Goal: Task Accomplishment & Management: Complete application form

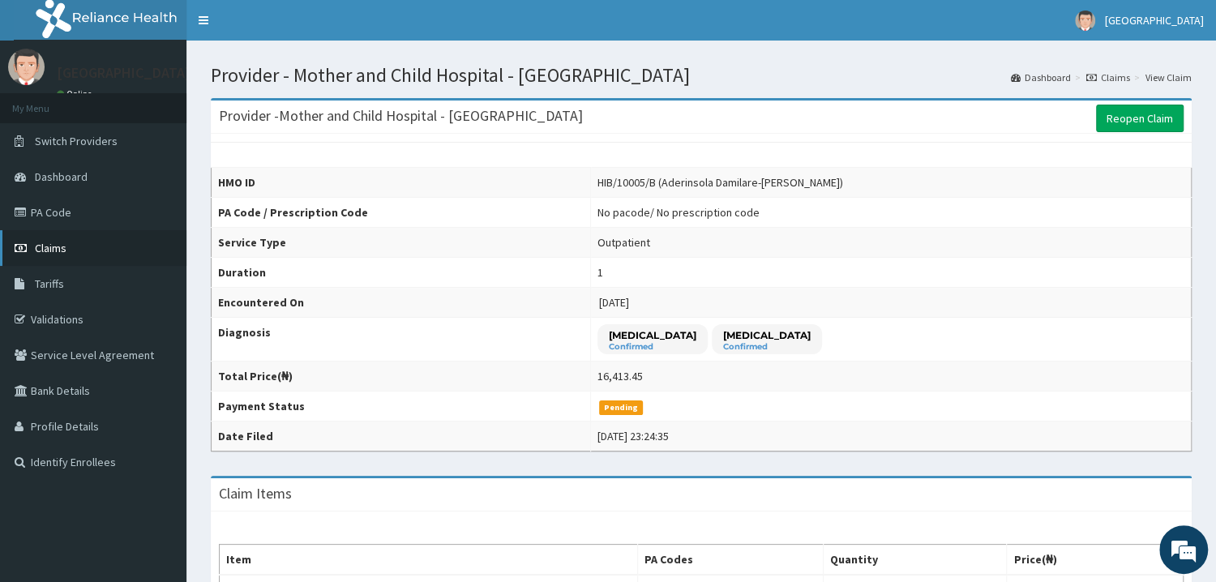
click at [48, 246] on span "Claims" at bounding box center [51, 248] width 32 height 15
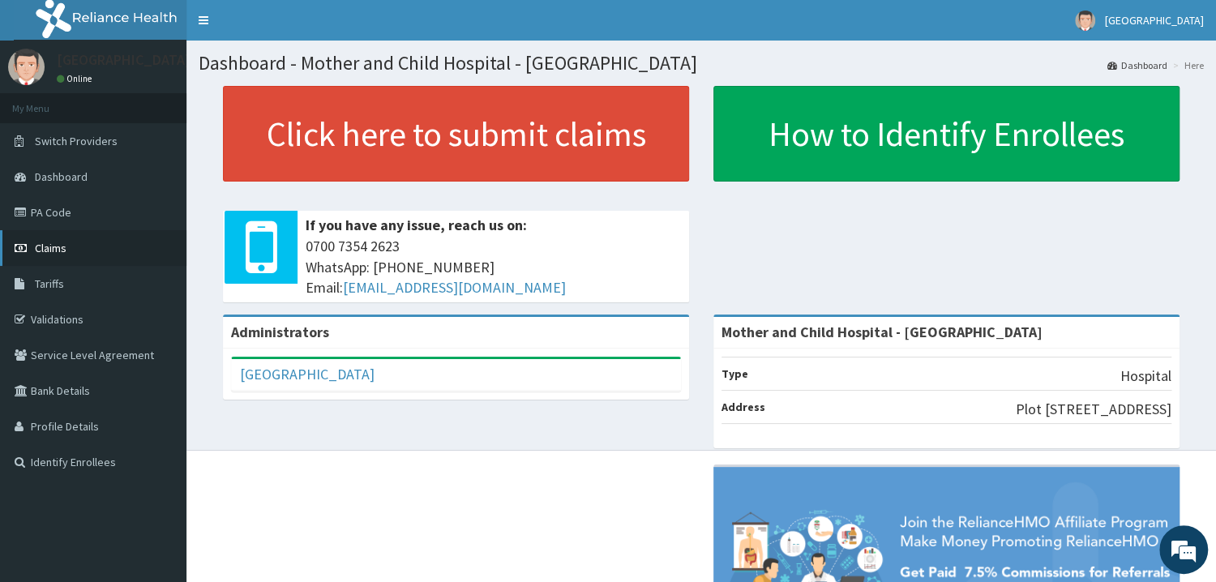
click at [57, 248] on span "Claims" at bounding box center [51, 248] width 32 height 15
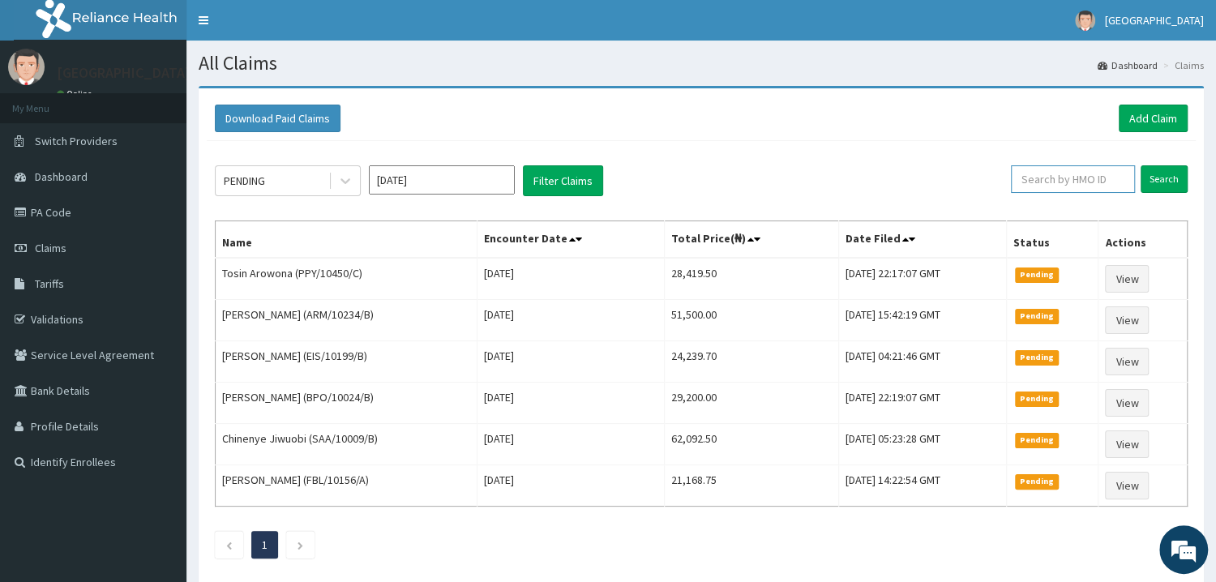
click at [1099, 184] on input "text" at bounding box center [1073, 179] width 124 height 28
type input "cgw/10062/a"
click at [1170, 181] on input "Search" at bounding box center [1163, 179] width 47 height 28
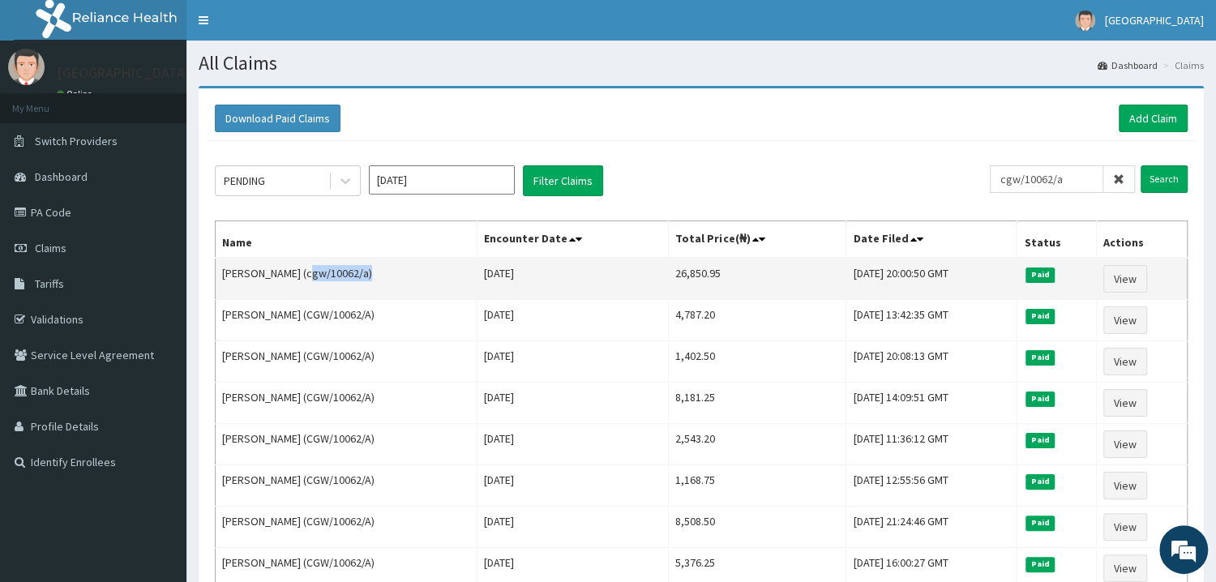
drag, startPoint x: 301, startPoint y: 271, endPoint x: 357, endPoint y: 272, distance: 55.9
click at [357, 272] on td "Esther Adekoye (cgw/10062/a)" at bounding box center [347, 279] width 262 height 42
drag, startPoint x: 302, startPoint y: 270, endPoint x: 318, endPoint y: 275, distance: 16.2
click at [318, 275] on td "Esther Adekoye (cgw/10062/a)" at bounding box center [347, 279] width 262 height 42
drag, startPoint x: 294, startPoint y: 276, endPoint x: 319, endPoint y: 278, distance: 25.2
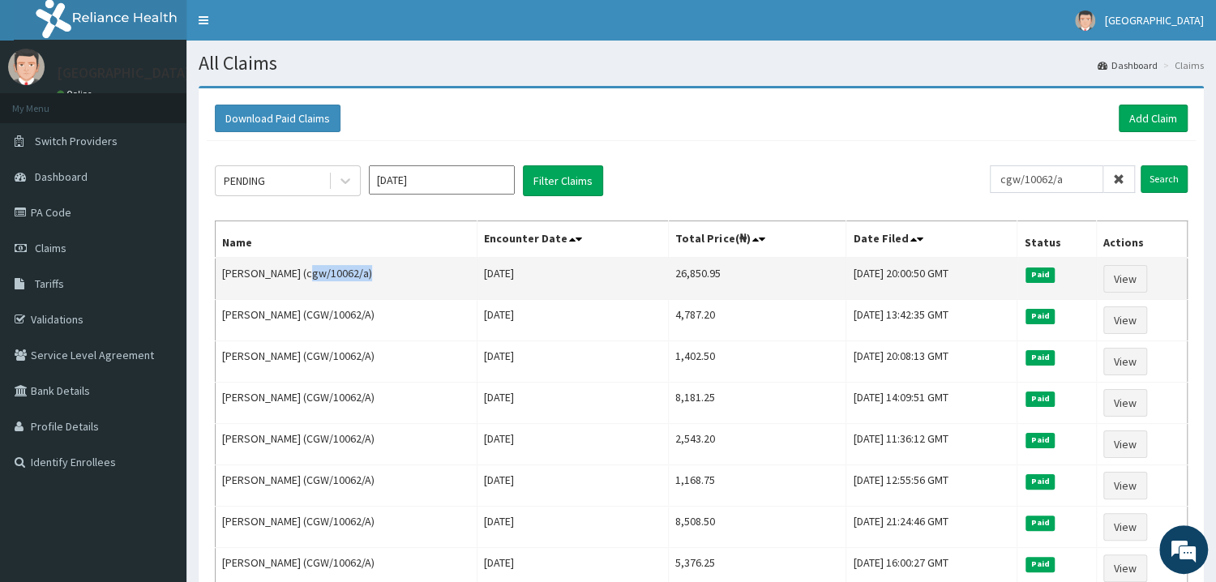
click at [319, 278] on td "Esther Adekoye (cgw/10062/a)" at bounding box center [347, 279] width 262 height 42
click at [327, 286] on td "Esther Adekoye (cgw/10062/a)" at bounding box center [347, 279] width 262 height 42
drag, startPoint x: 302, startPoint y: 267, endPoint x: 362, endPoint y: 278, distance: 60.2
click at [362, 278] on td "Esther Adekoye (cgw/10062/a)" at bounding box center [347, 279] width 262 height 42
copy td "cgw/10062/a"
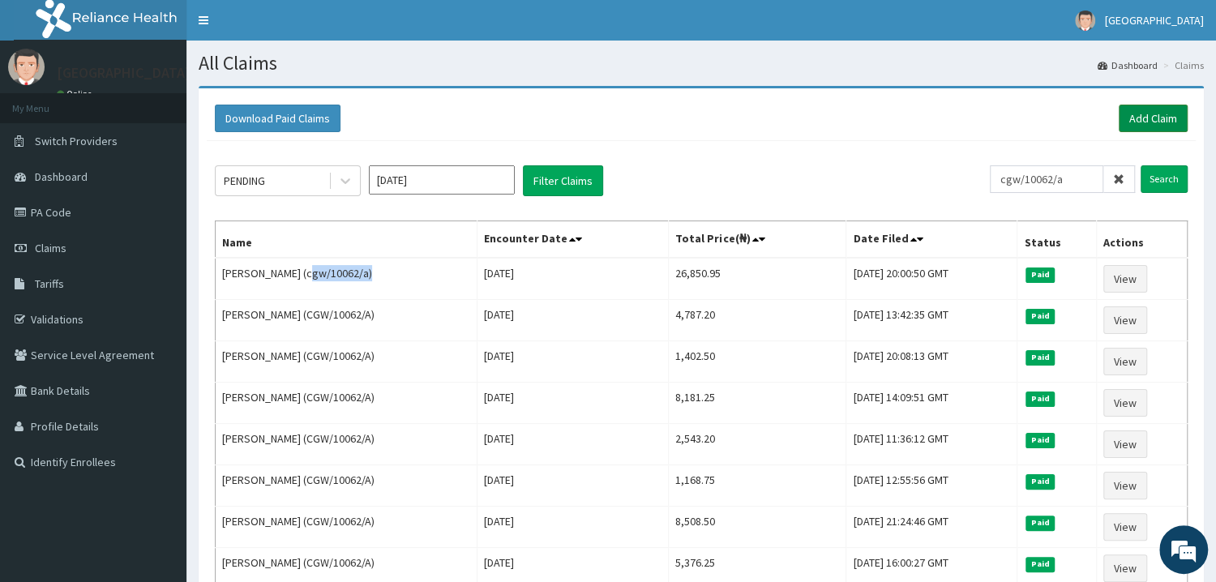
click at [1166, 117] on link "Add Claim" at bounding box center [1153, 119] width 69 height 28
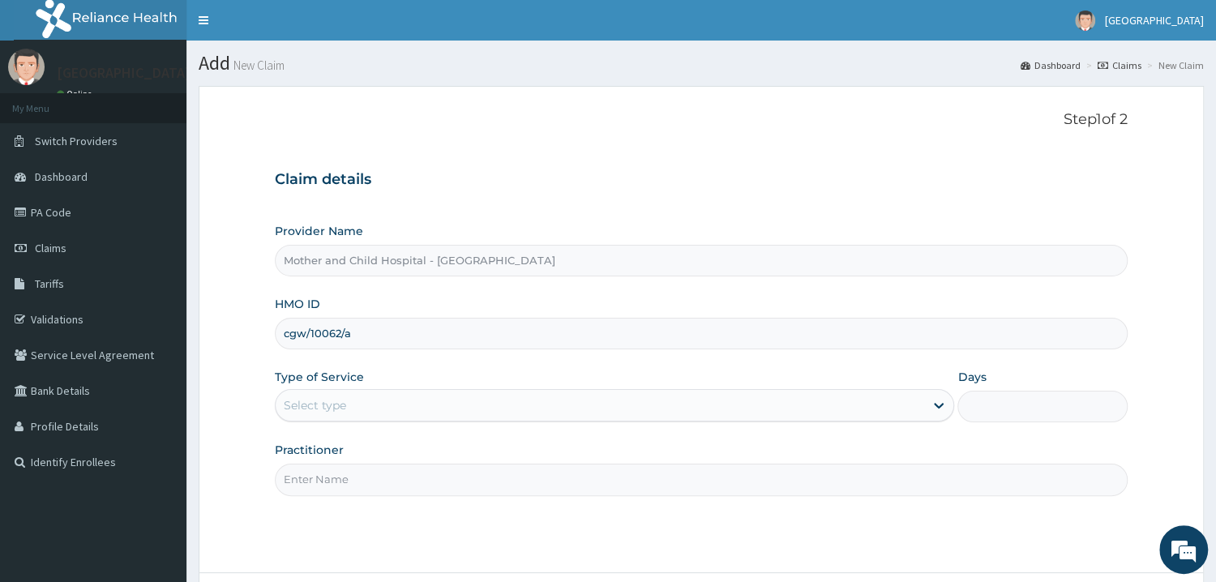
type input "cgw/10062/a"
click at [409, 402] on div "Select type" at bounding box center [600, 405] width 649 height 26
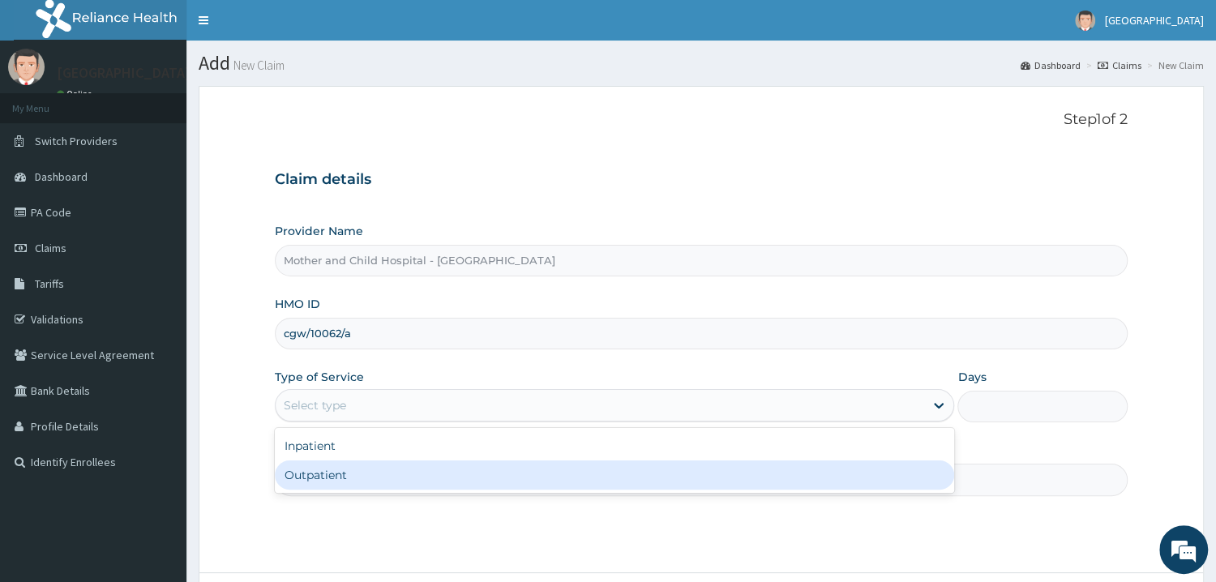
click at [331, 473] on div "Outpatient" at bounding box center [615, 474] width 680 height 29
type input "1"
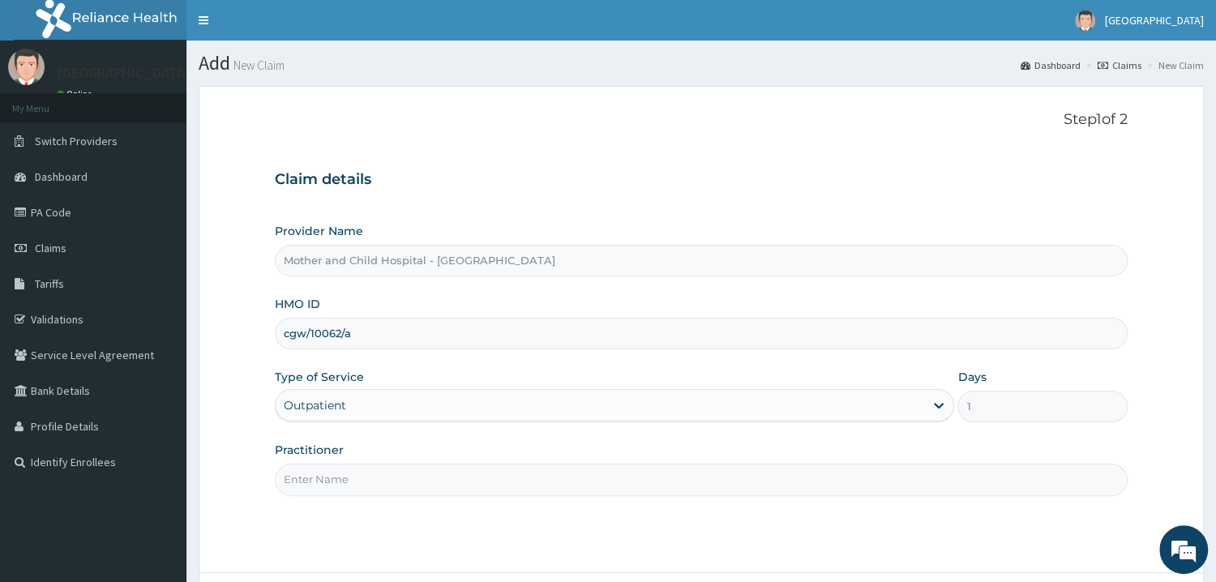
click at [367, 481] on input "Practitioner" at bounding box center [701, 480] width 853 height 32
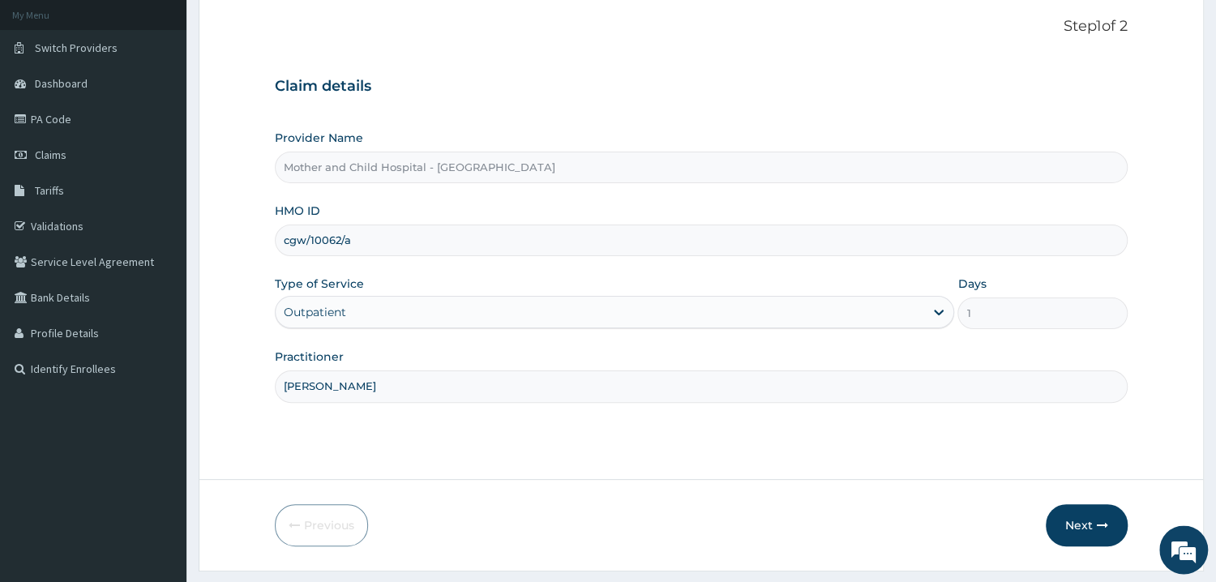
scroll to position [136, 0]
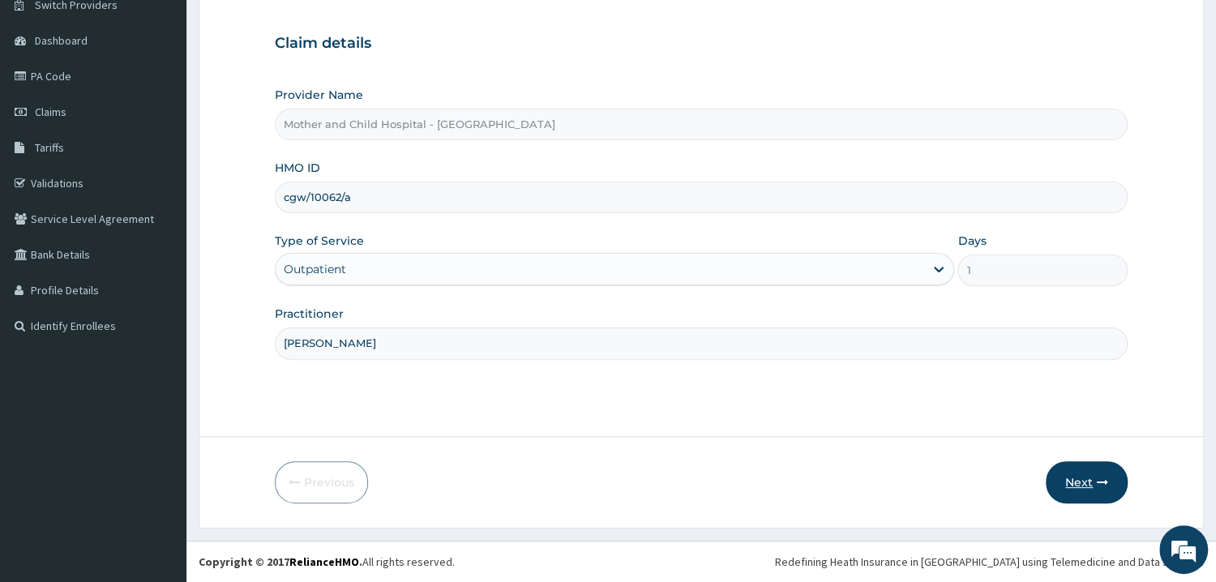
type input "DR FALANA"
click at [1096, 476] on button "Next" at bounding box center [1087, 482] width 82 height 42
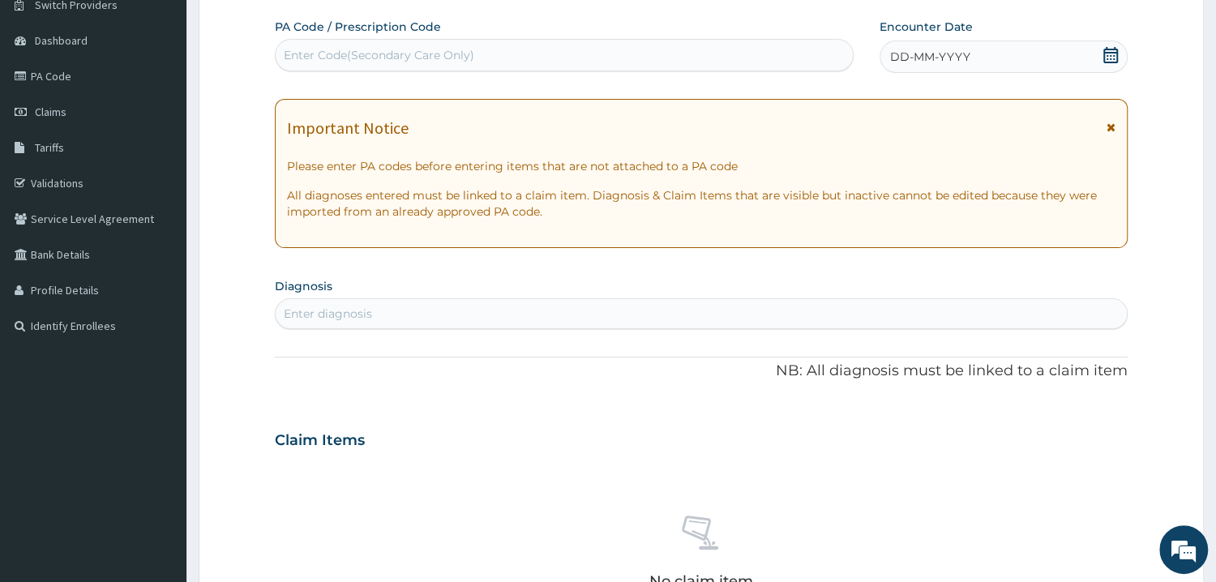
click at [1114, 54] on icon at bounding box center [1110, 55] width 15 height 16
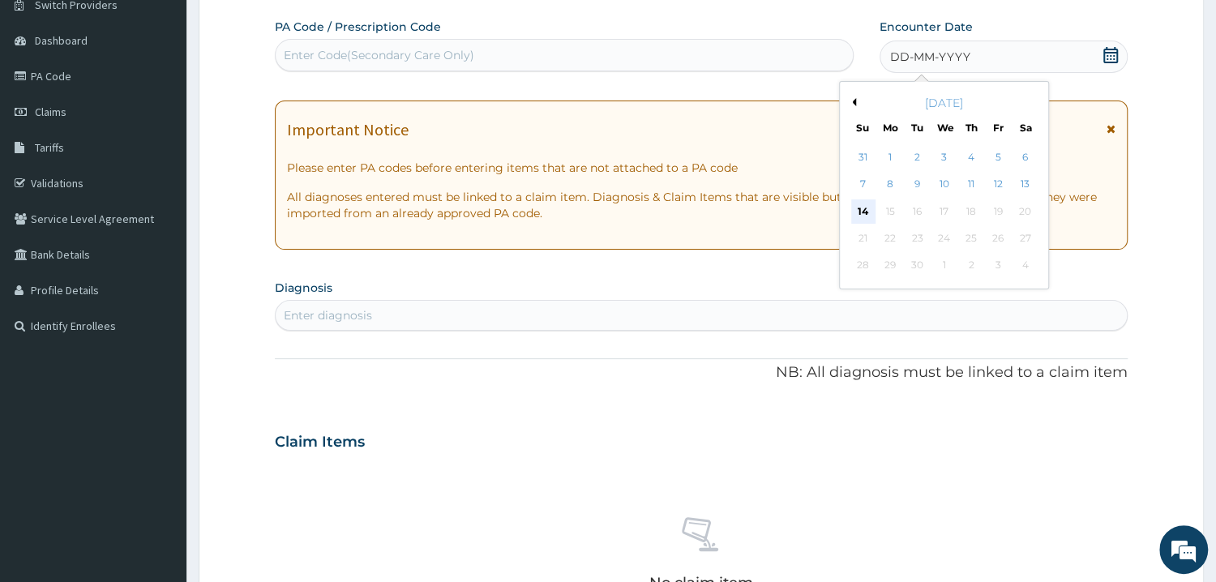
drag, startPoint x: 867, startPoint y: 209, endPoint x: 815, endPoint y: 218, distance: 52.6
click at [866, 209] on div "14" at bounding box center [863, 211] width 24 height 24
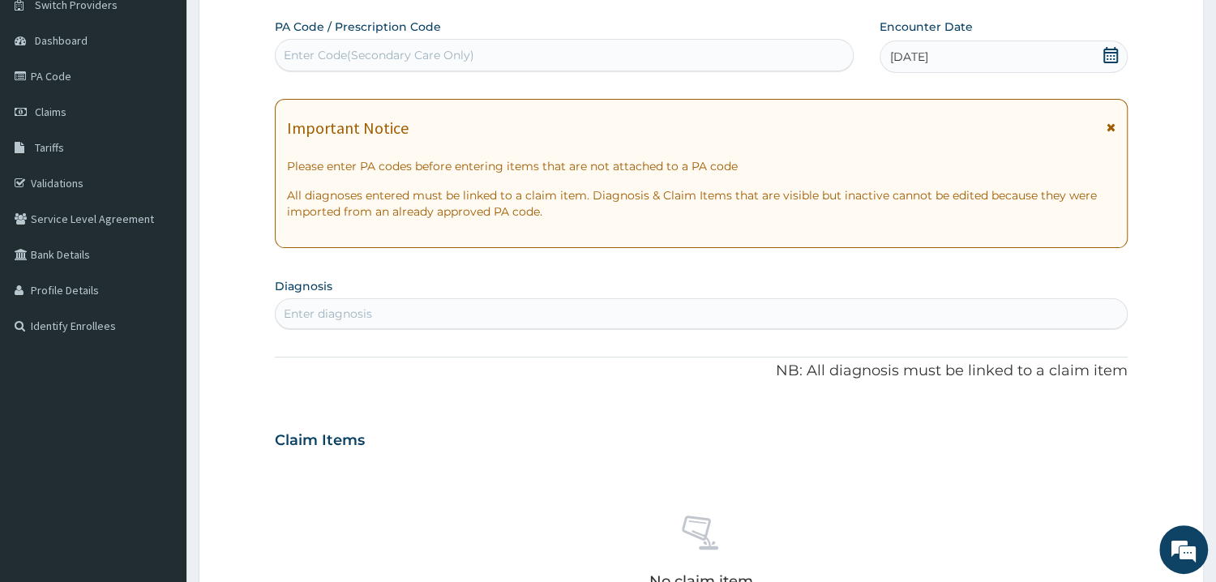
click at [443, 313] on div "Enter diagnosis" at bounding box center [701, 314] width 851 height 26
type input "UPPER RESPIRAT"
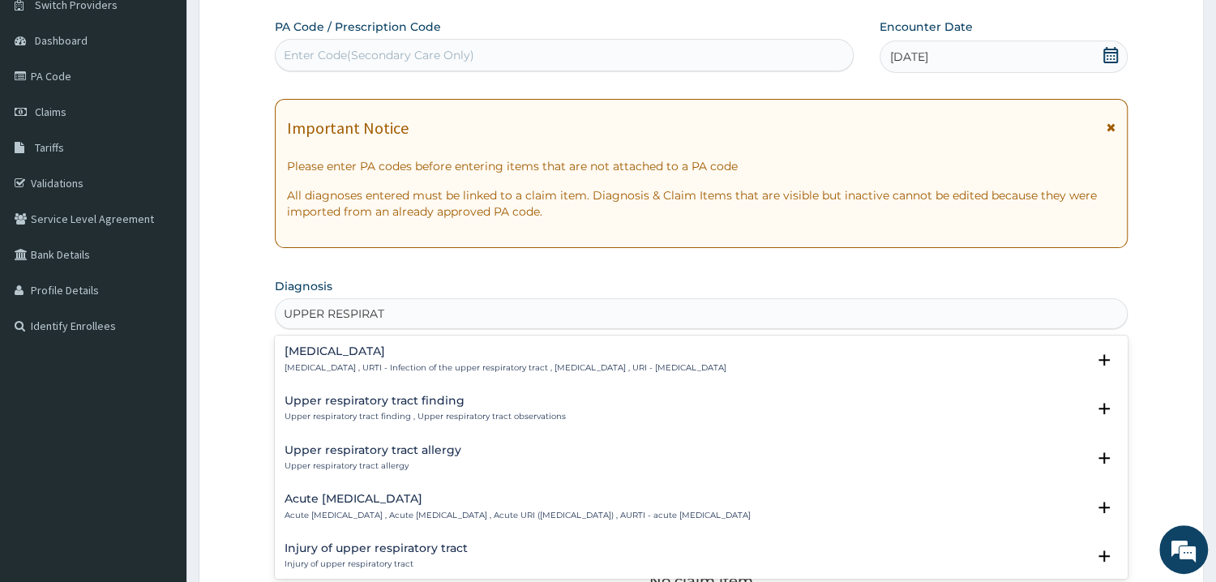
click at [342, 507] on div "Acute upper respiratory infection Acute upper respiratory infection , Acute upp…" at bounding box center [518, 507] width 466 height 28
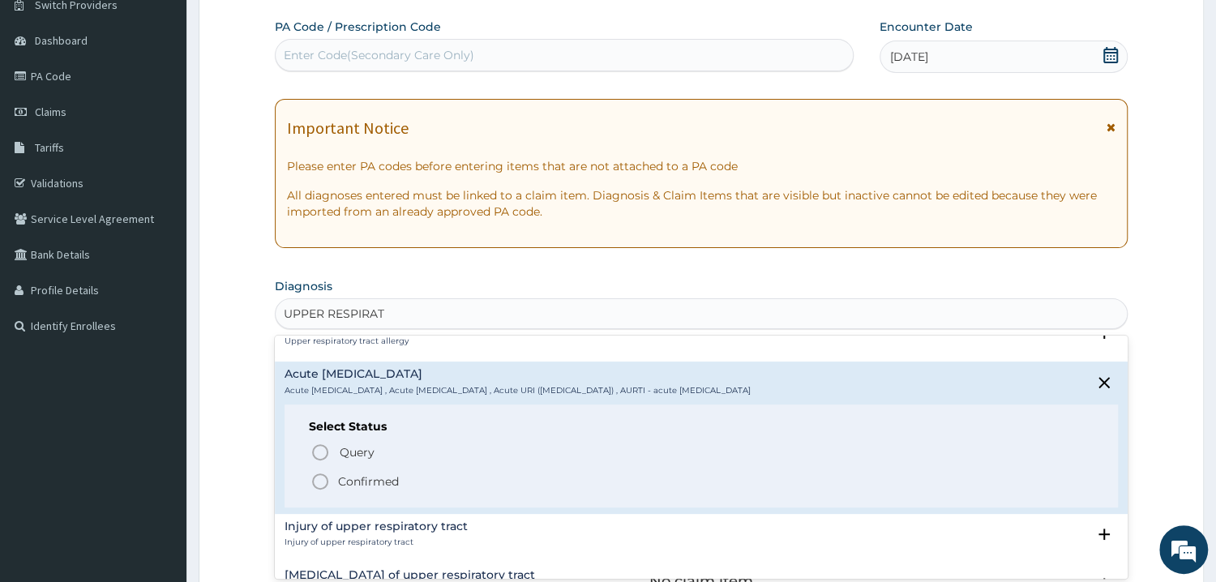
scroll to position [244, 0]
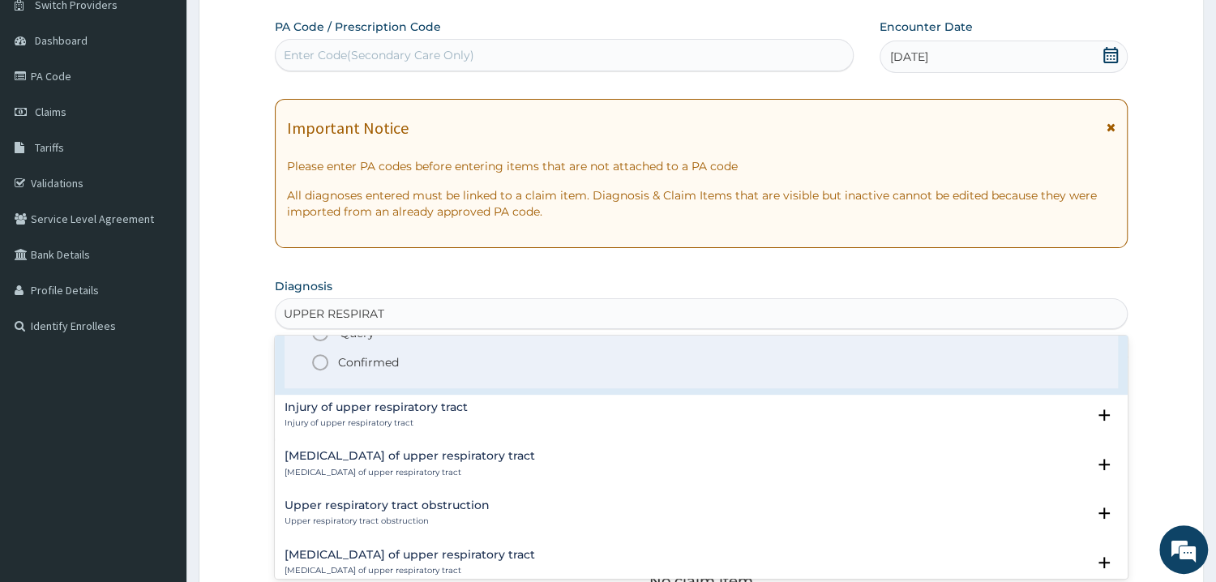
click at [327, 366] on circle "status option filled" at bounding box center [320, 362] width 15 height 15
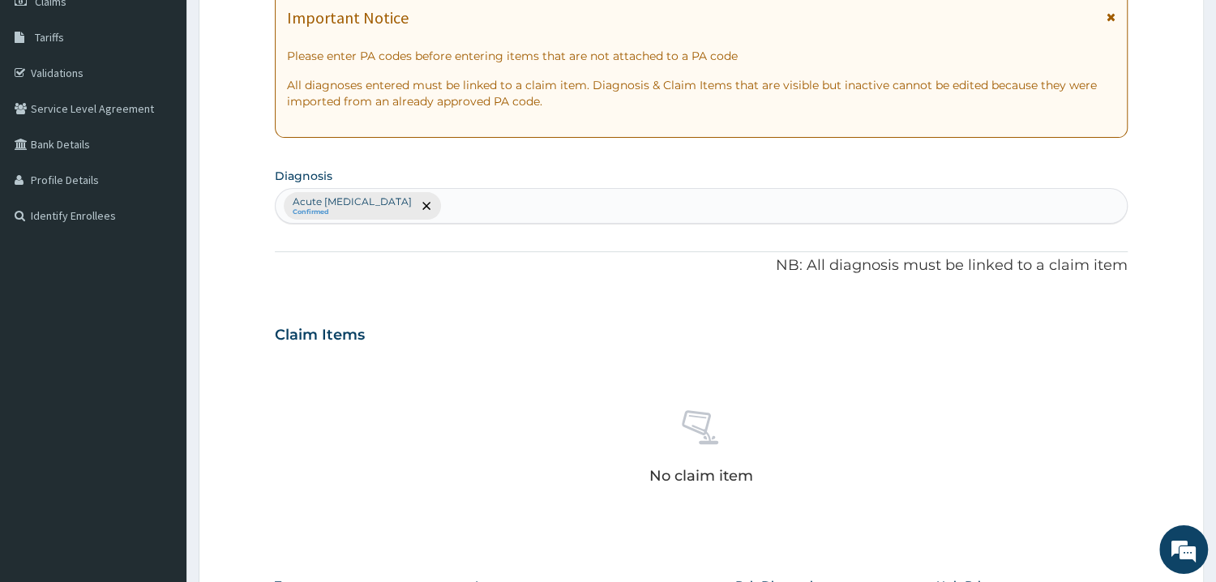
scroll to position [397, 0]
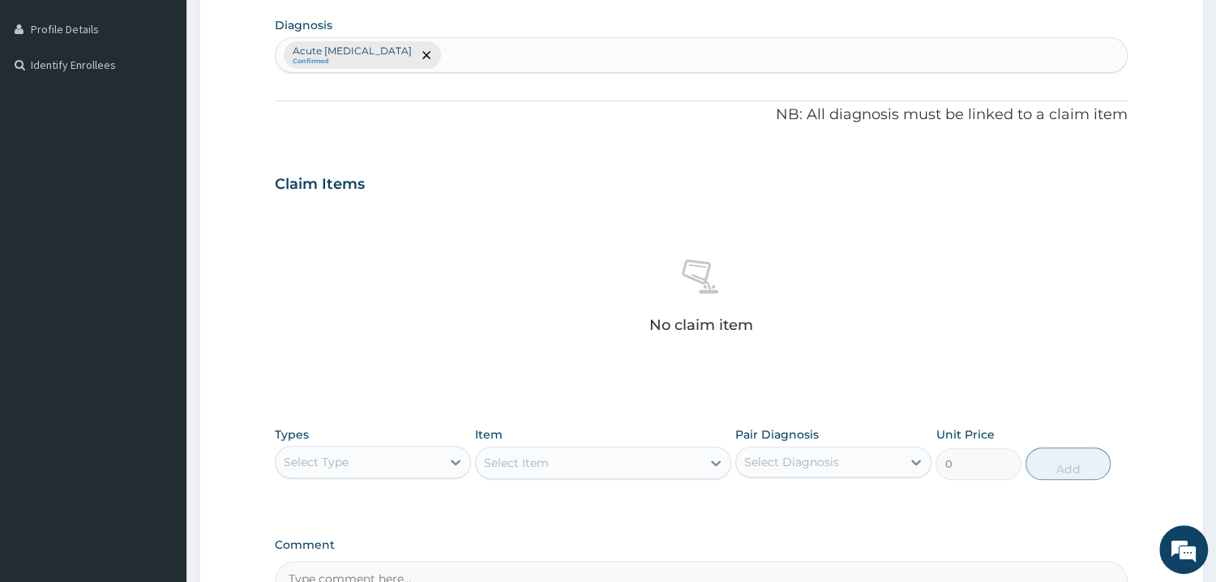
click at [401, 463] on div "Select Type" at bounding box center [358, 462] width 165 height 26
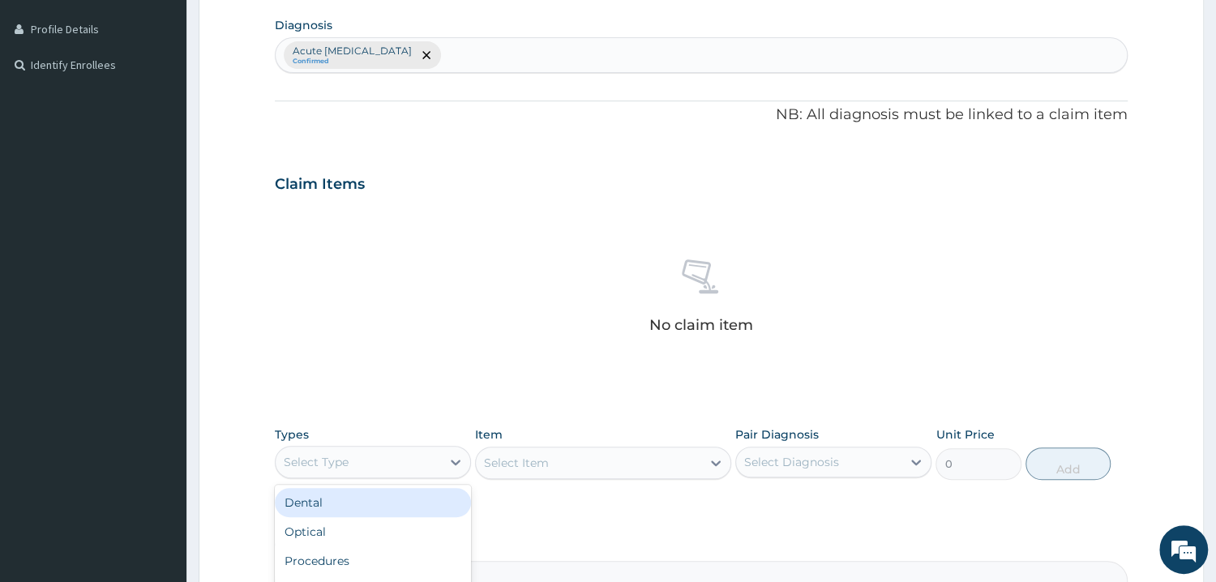
scroll to position [55, 0]
click at [360, 510] on div "Procedures" at bounding box center [373, 505] width 196 height 29
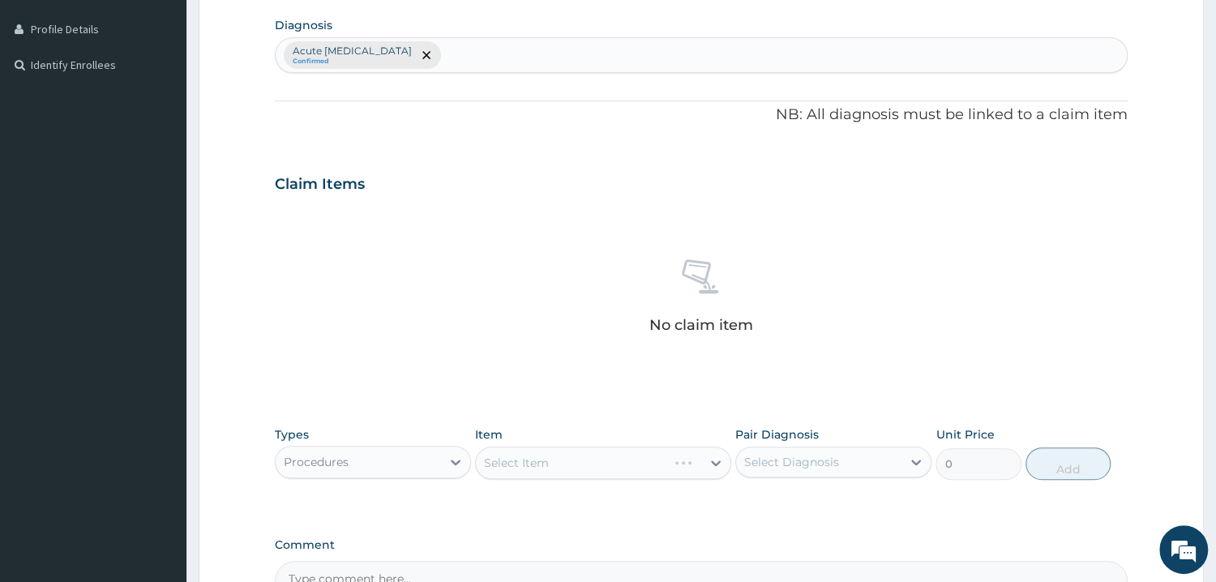
click at [700, 466] on div "Select Item" at bounding box center [603, 463] width 256 height 32
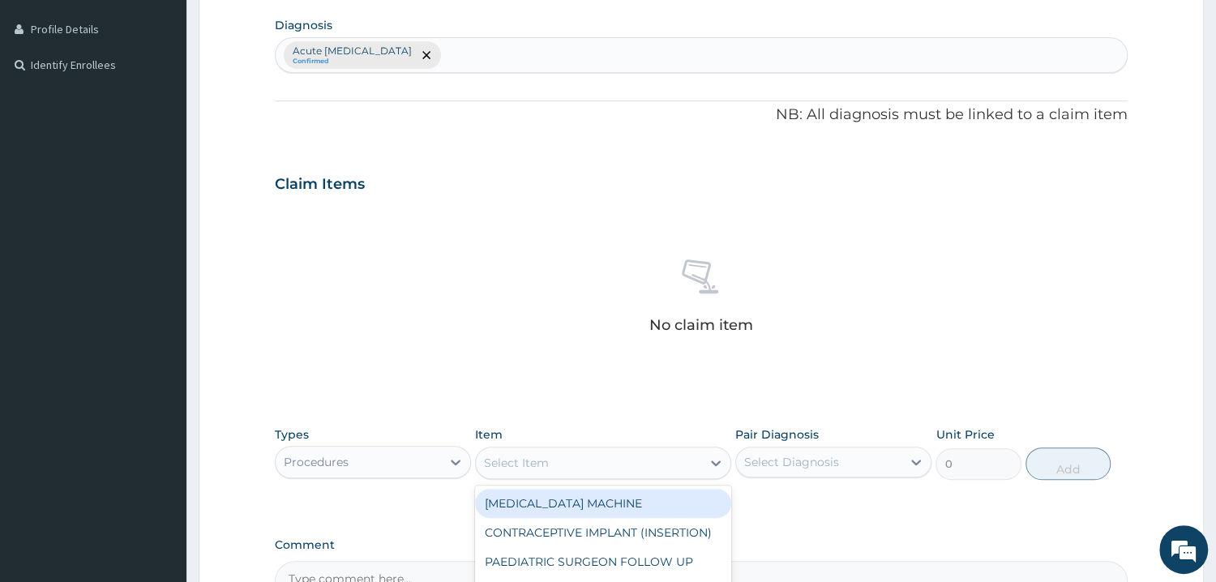
click at [696, 466] on div "Select Item" at bounding box center [588, 463] width 225 height 26
type input "GP"
click at [651, 503] on div "CONSULTATION ONLY (GP)" at bounding box center [603, 503] width 256 height 29
type input "6250"
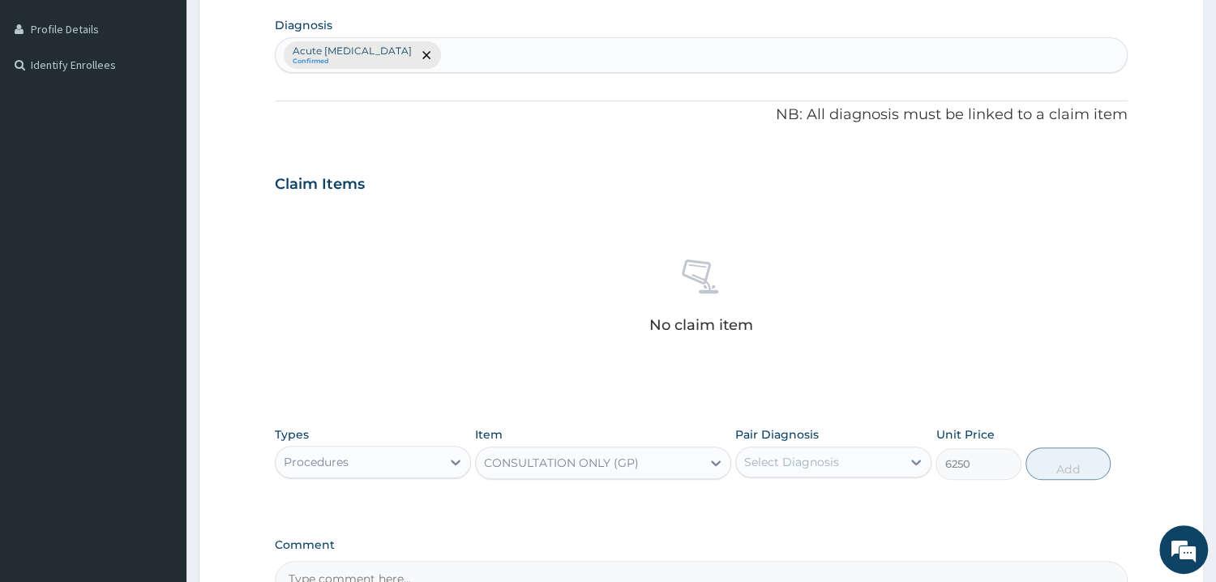
click at [798, 457] on div "Select Diagnosis" at bounding box center [791, 462] width 95 height 16
click at [798, 507] on label "Acute upper respiratory infection" at bounding box center [831, 502] width 138 height 16
checkbox input "true"
click at [1063, 466] on button "Add" at bounding box center [1067, 463] width 85 height 32
type input "0"
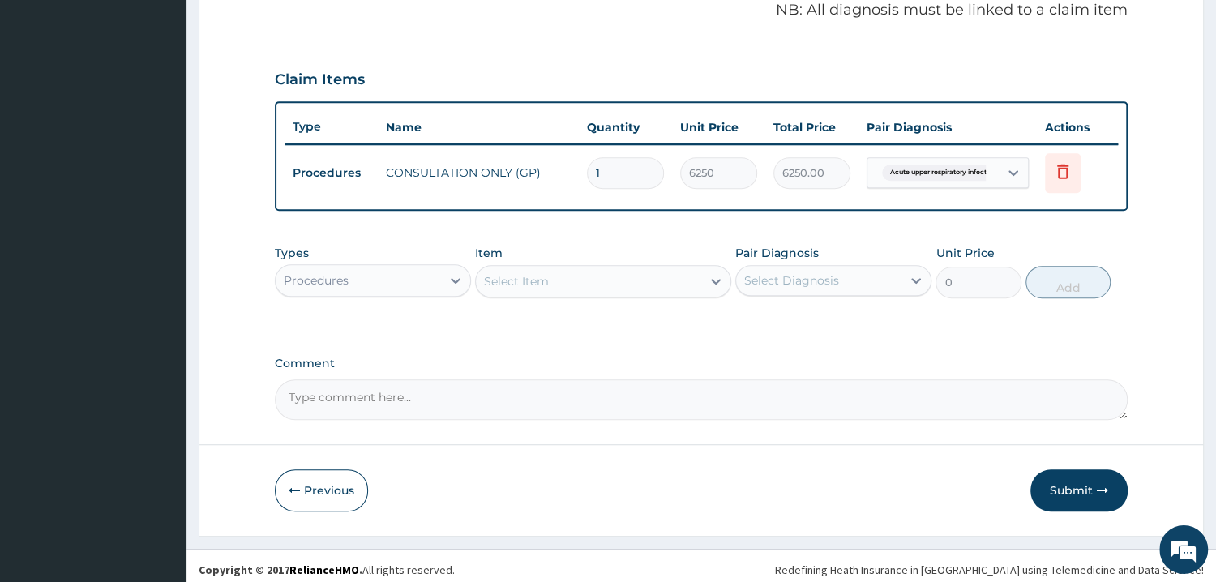
scroll to position [508, 0]
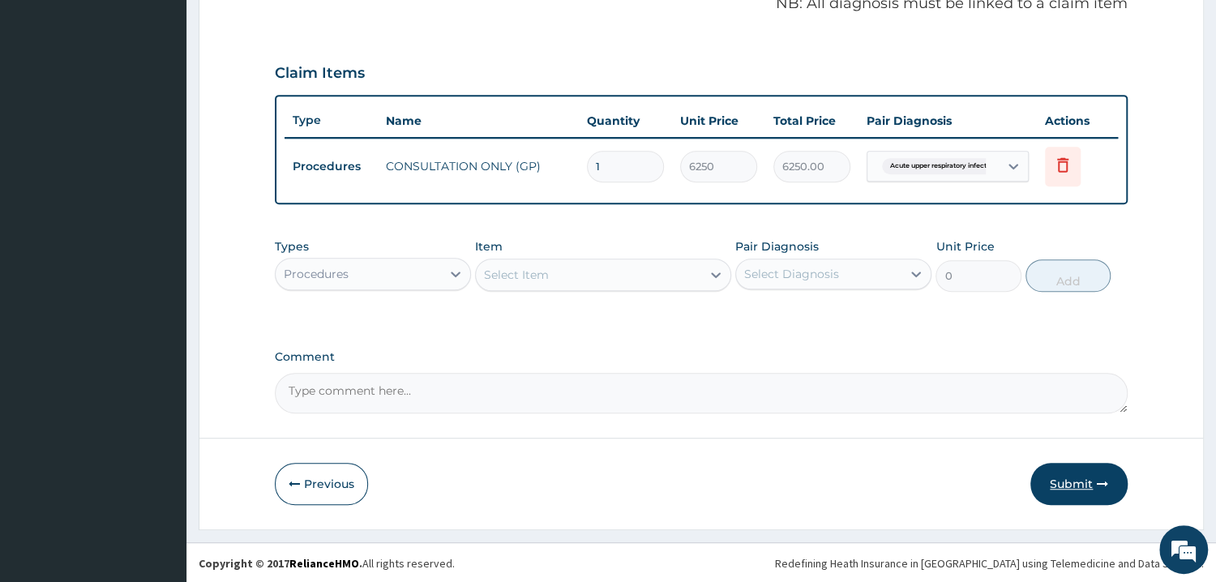
click at [1074, 481] on button "Submit" at bounding box center [1078, 484] width 97 height 42
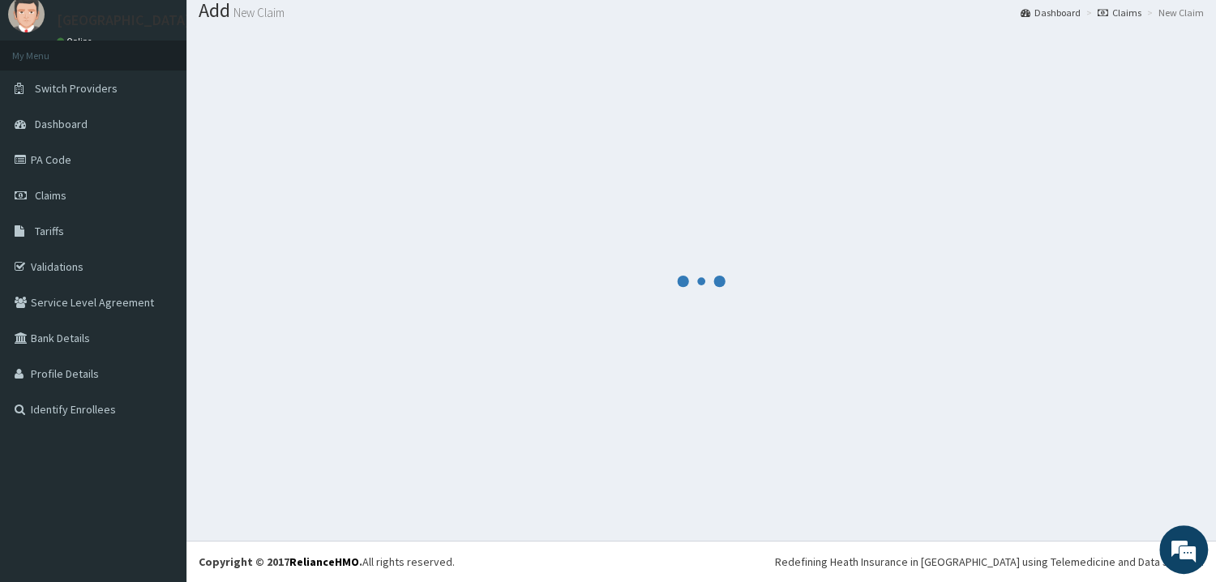
scroll to position [52, 0]
